Goal: Task Accomplishment & Management: Manage account settings

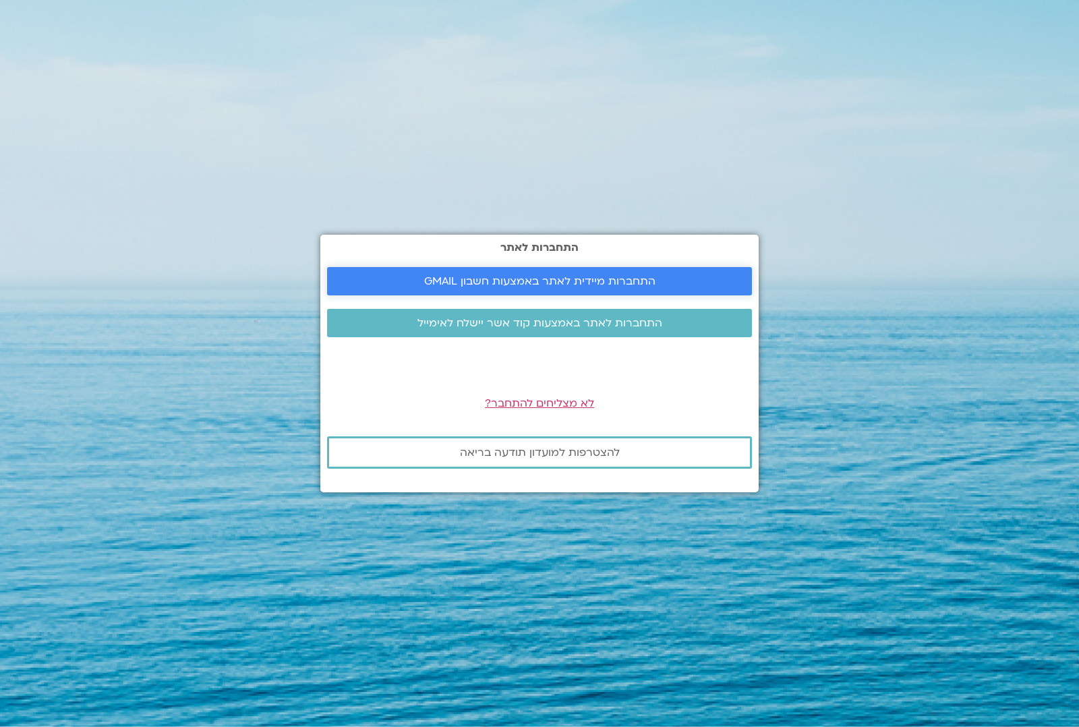
click at [506, 281] on span "התחברות מיידית לאתר באמצעות חשבון GMAIL" at bounding box center [539, 281] width 231 height 12
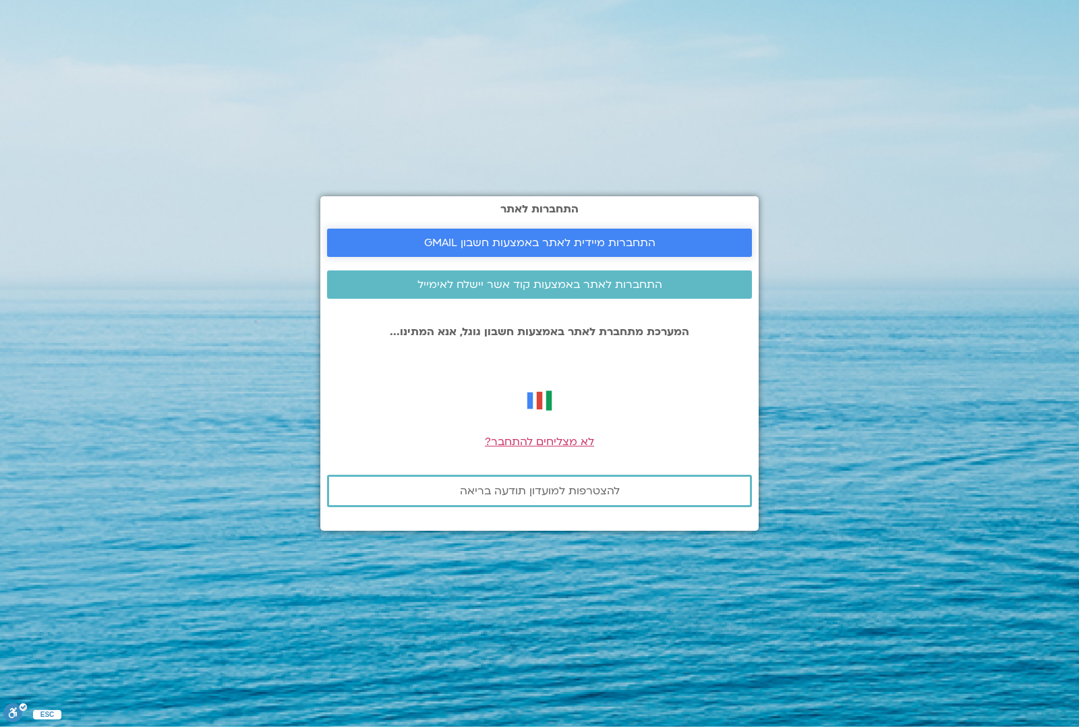
click at [593, 239] on span "התחברות מיידית לאתר באמצעות חשבון GMAIL" at bounding box center [539, 243] width 231 height 12
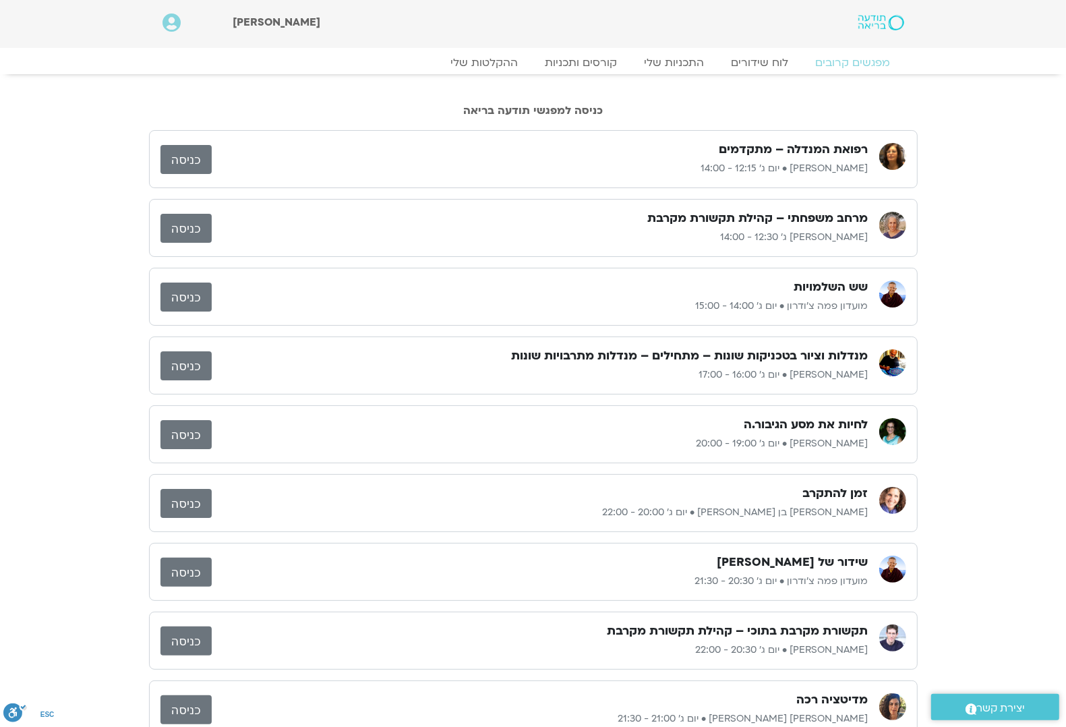
click at [196, 162] on link "כניסה" at bounding box center [185, 159] width 51 height 29
